Goal: Information Seeking & Learning: Learn about a topic

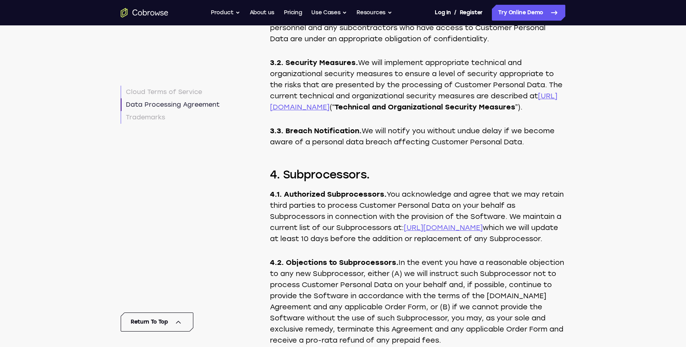
scroll to position [3607, 0]
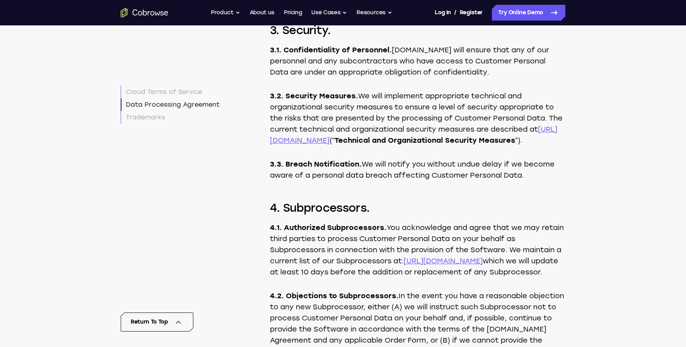
click at [450, 266] on link "[URL][DOMAIN_NAME]" at bounding box center [443, 261] width 79 height 9
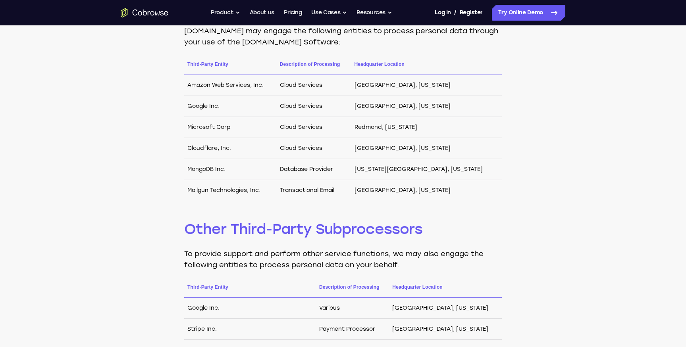
scroll to position [108, 0]
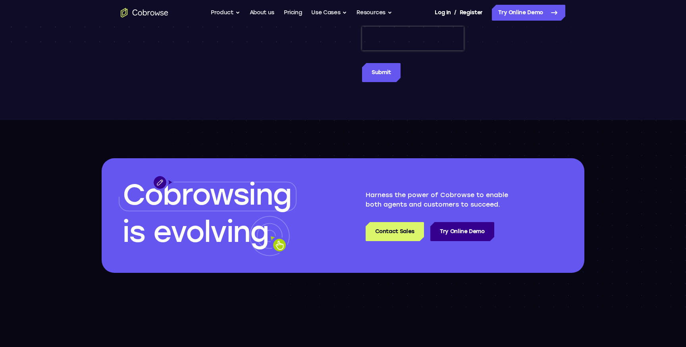
scroll to position [1159, 0]
